Goal: Information Seeking & Learning: Learn about a topic

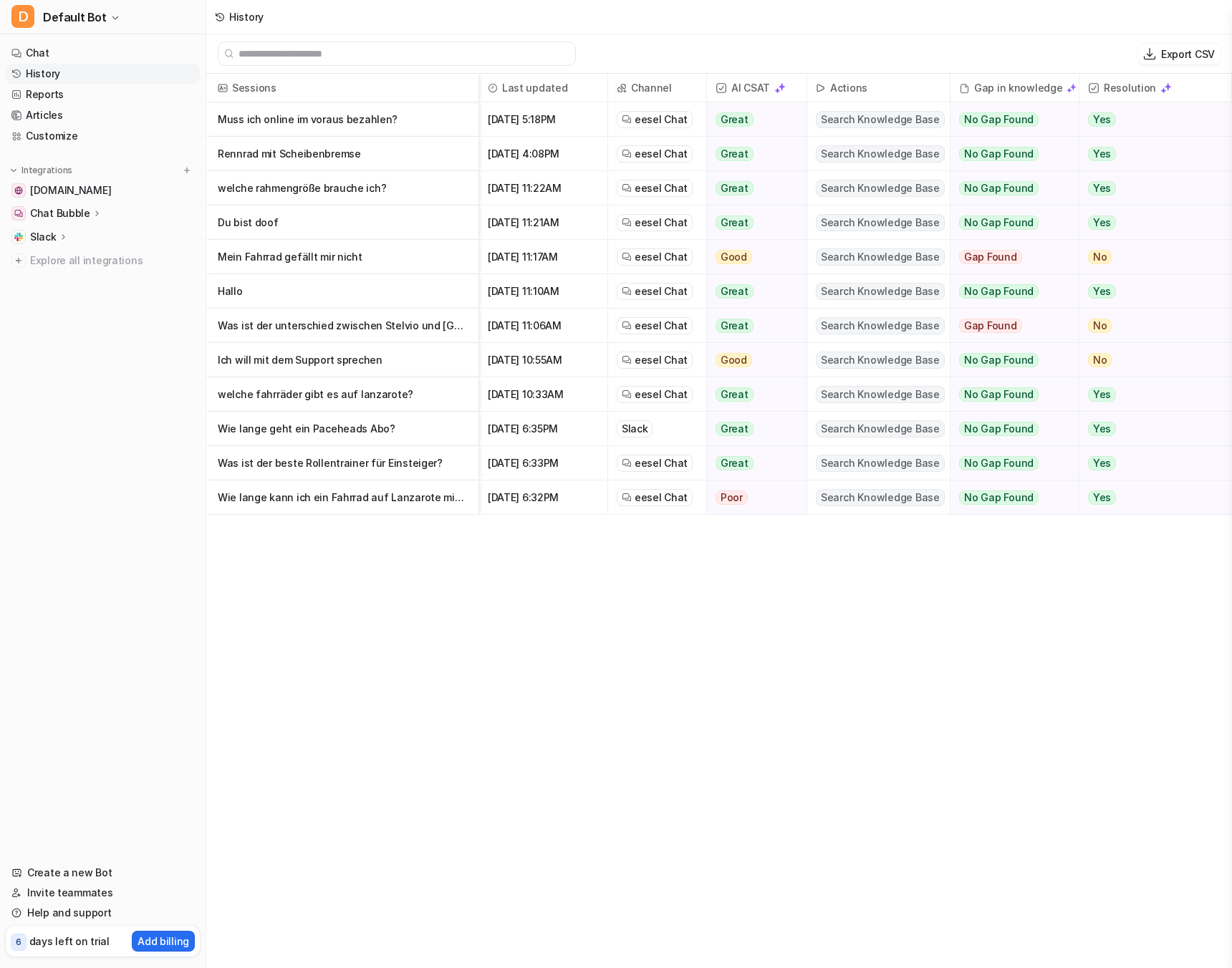
click at [296, 337] on p "Was ist der unterschied zwischen Stelvio und [GEOGRAPHIC_DATA]?" at bounding box center [342, 325] width 249 height 34
click at [272, 149] on p "Rennrad mit Scheibenbremse" at bounding box center [342, 153] width 249 height 34
click at [323, 115] on p "Muss ich online im voraus bezahlen?" at bounding box center [342, 119] width 249 height 34
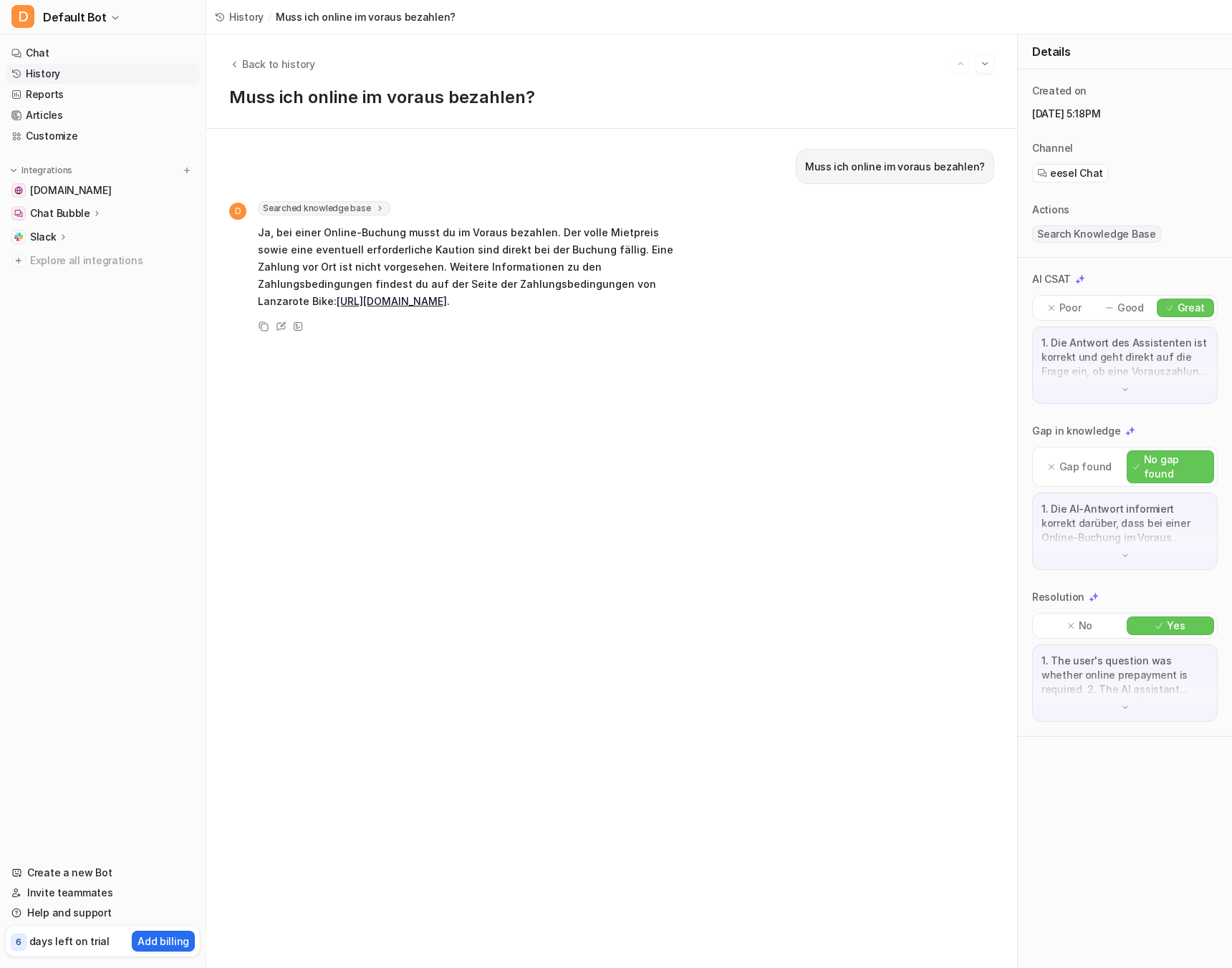
click at [408, 303] on link "[URL][DOMAIN_NAME]" at bounding box center [392, 301] width 110 height 12
click at [388, 206] on div "Searched knowledge base search_queries : [ "Muss ich online im Voraus bezahlen?…" at bounding box center [467, 208] width 419 height 15
click at [40, 69] on link "History" at bounding box center [103, 73] width 194 height 20
